Goal: Task Accomplishment & Management: Complete application form

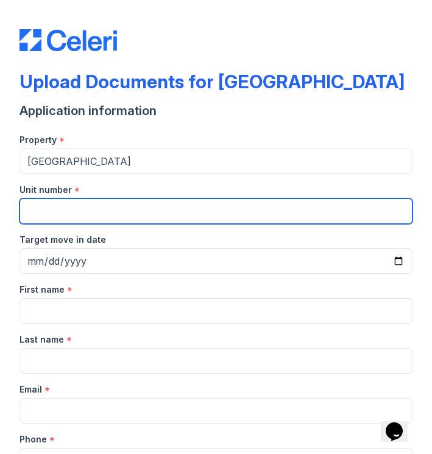
click at [66, 212] on input "Unit number" at bounding box center [215, 211] width 393 height 26
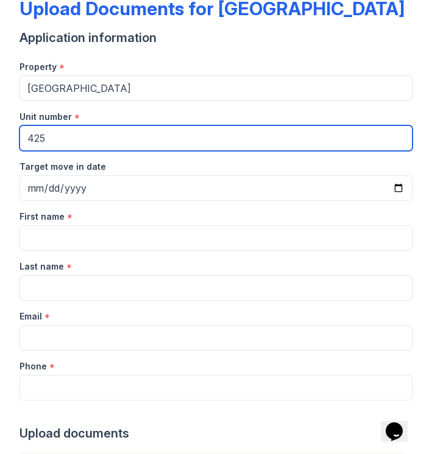
scroll to position [79, 0]
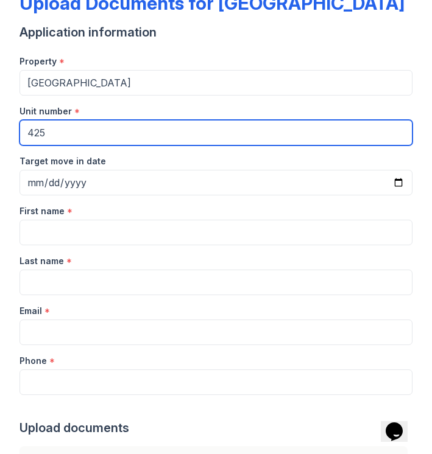
type input "425"
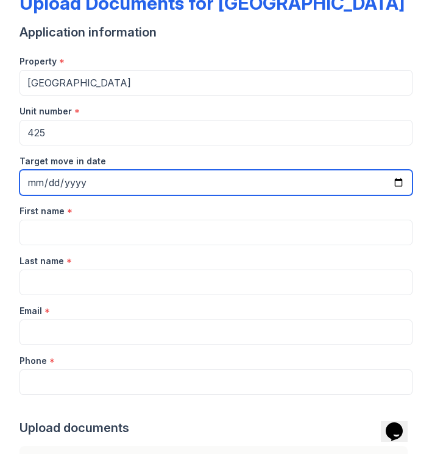
click at [57, 179] on input "Target move in date" at bounding box center [215, 183] width 393 height 26
click at [39, 183] on input "Target move in date" at bounding box center [215, 183] width 393 height 26
click at [153, 193] on input "Target move in date" at bounding box center [215, 183] width 393 height 26
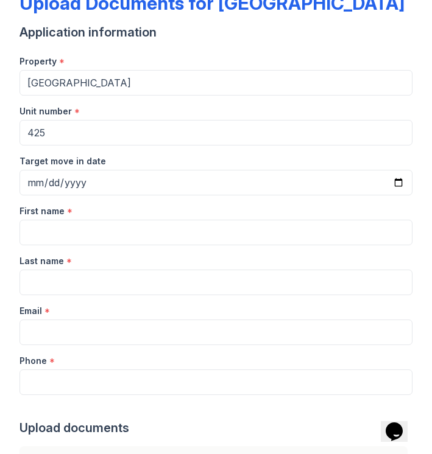
click at [143, 217] on div "First name *" at bounding box center [215, 207] width 393 height 24
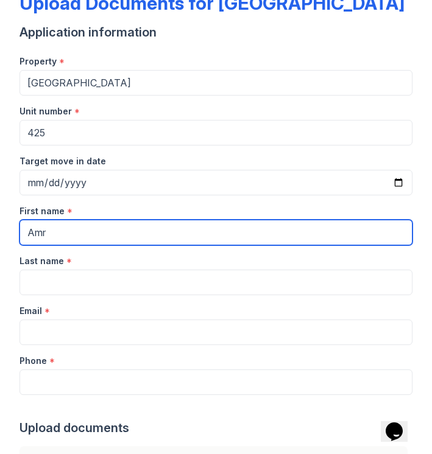
type input "Amr"
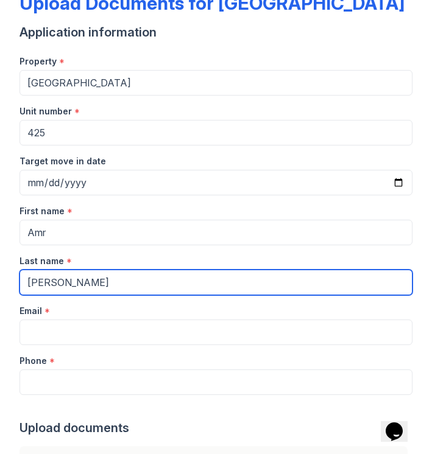
type input "[PERSON_NAME]"
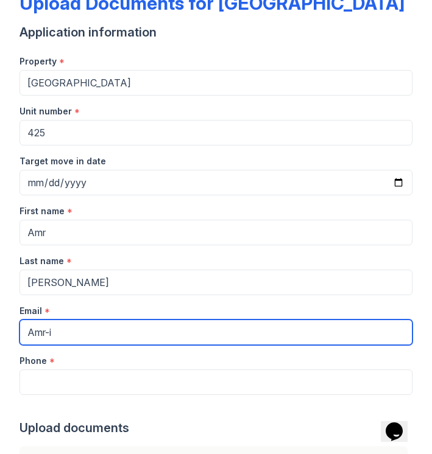
type input "Amr-id"
type input "[EMAIL_ADDRESS][DOMAIN_NAME]"
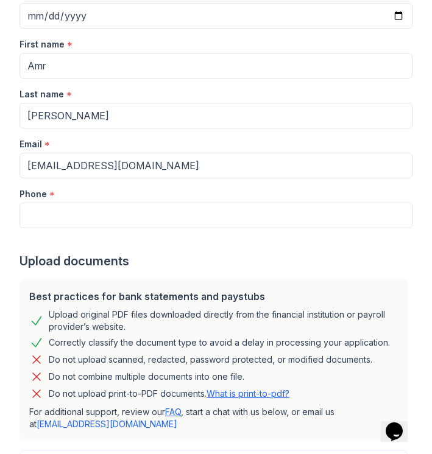
scroll to position [247, 0]
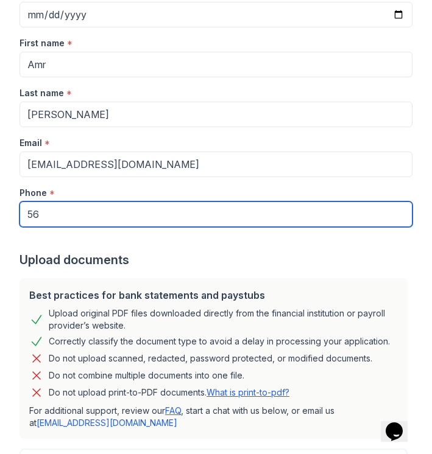
type input "561"
type input "5616859567"
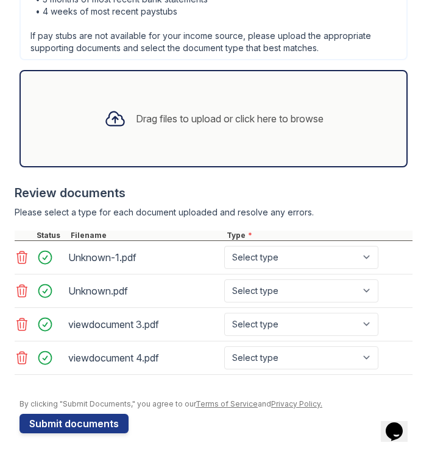
scroll to position [0, 0]
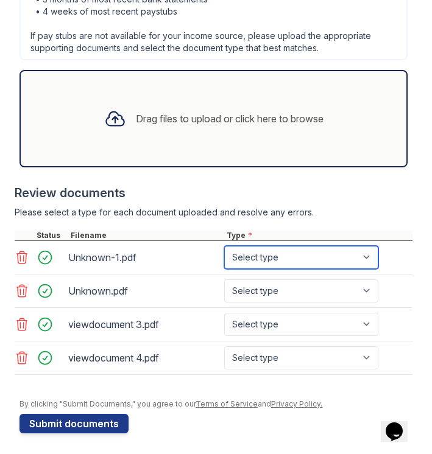
select select "paystub"
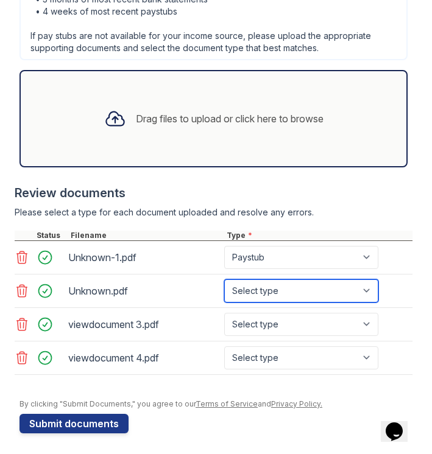
select select "paystub"
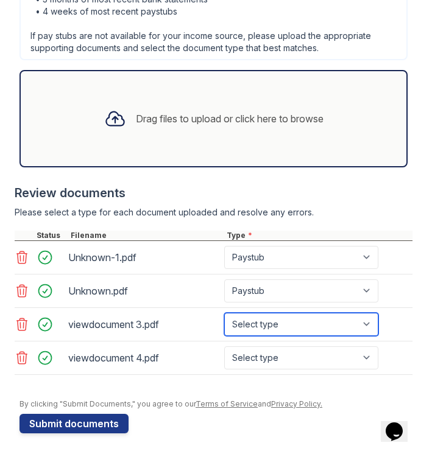
select select "paystub"
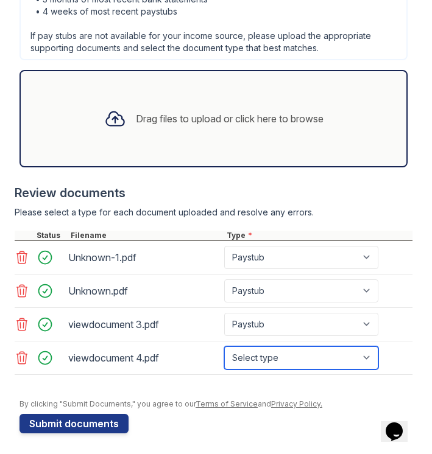
select select "paystub"
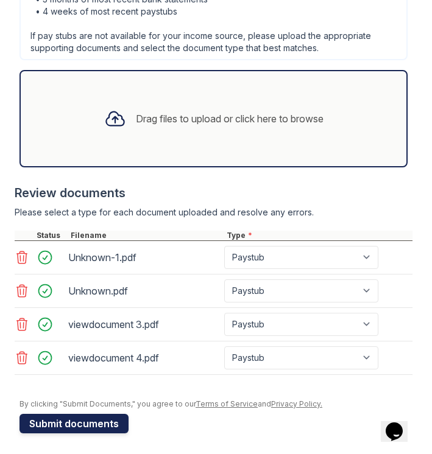
click at [56, 420] on button "Submit documents" at bounding box center [73, 423] width 109 height 19
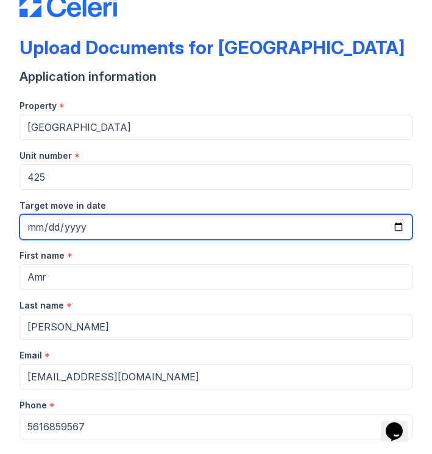
scroll to position [49, 0]
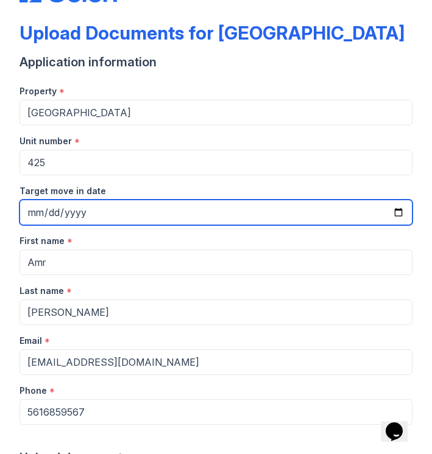
click at [95, 216] on input "Target move in date" at bounding box center [215, 213] width 393 height 26
type input "[DATE]"
click at [198, 205] on input "[DATE]" at bounding box center [215, 213] width 393 height 26
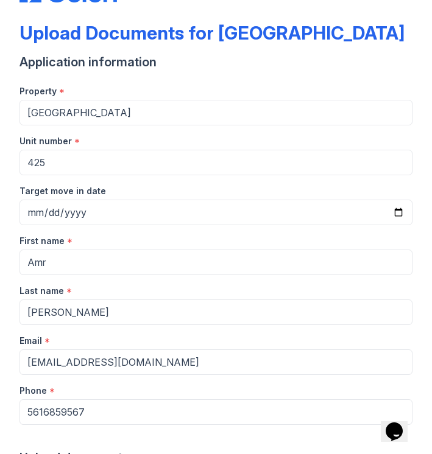
click at [171, 246] on div "First name *" at bounding box center [215, 237] width 393 height 24
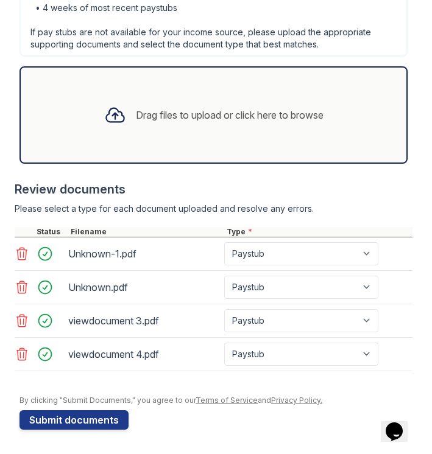
scroll to position [724, 0]
click at [72, 421] on button "Submit documents" at bounding box center [73, 419] width 109 height 19
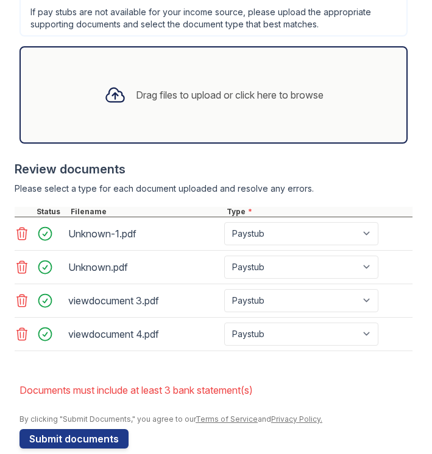
scroll to position [785, 0]
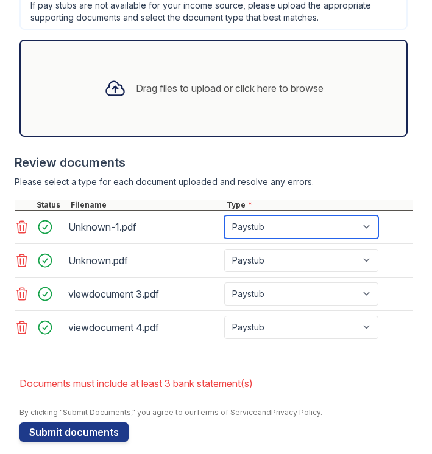
select select "bank_statement"
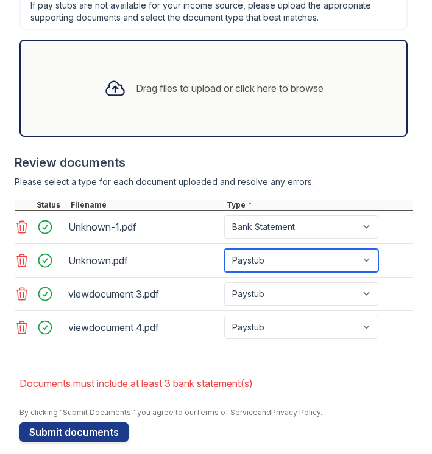
select select "bank_statement"
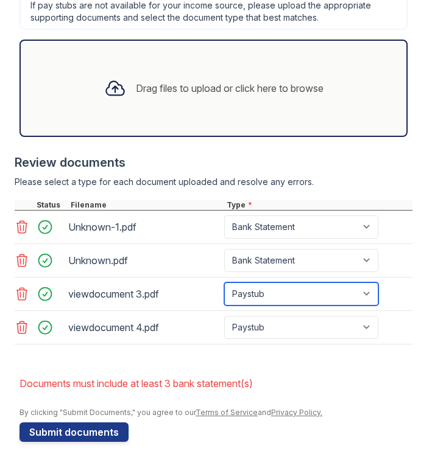
select select "bank_statement"
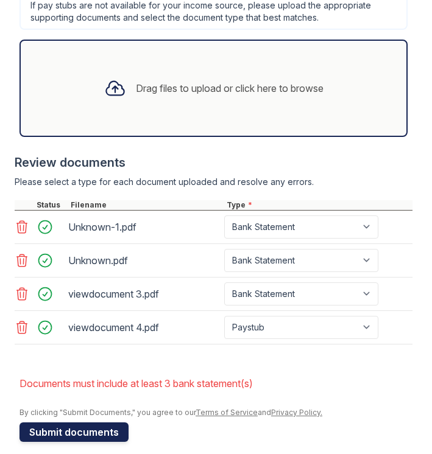
click at [75, 429] on button "Submit documents" at bounding box center [73, 432] width 109 height 19
